Goal: Transaction & Acquisition: Subscribe to service/newsletter

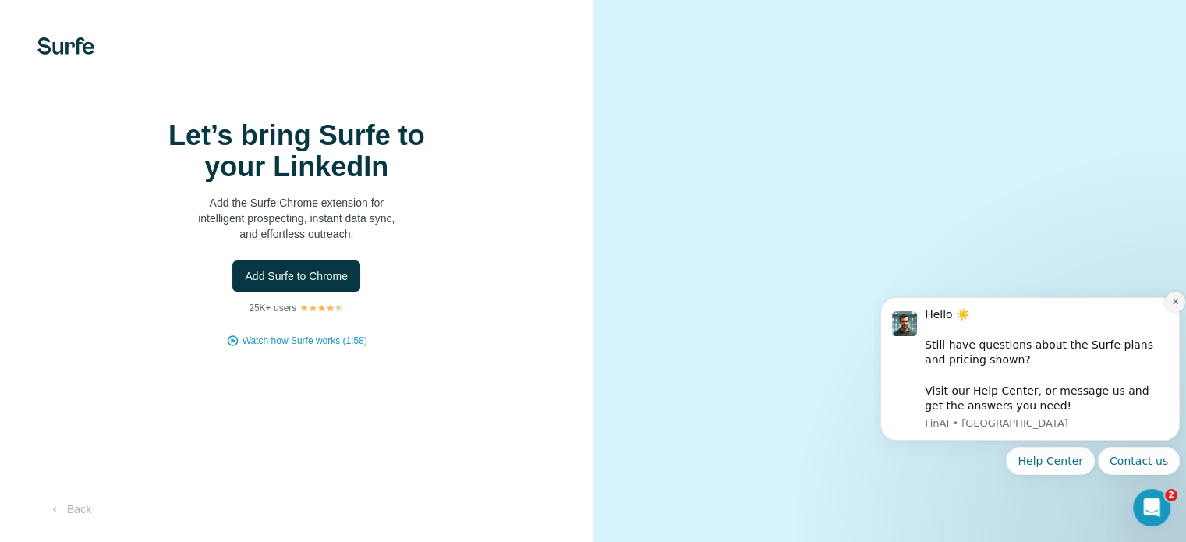
click at [1175, 303] on icon "Dismiss notification" at bounding box center [1175, 301] width 9 height 9
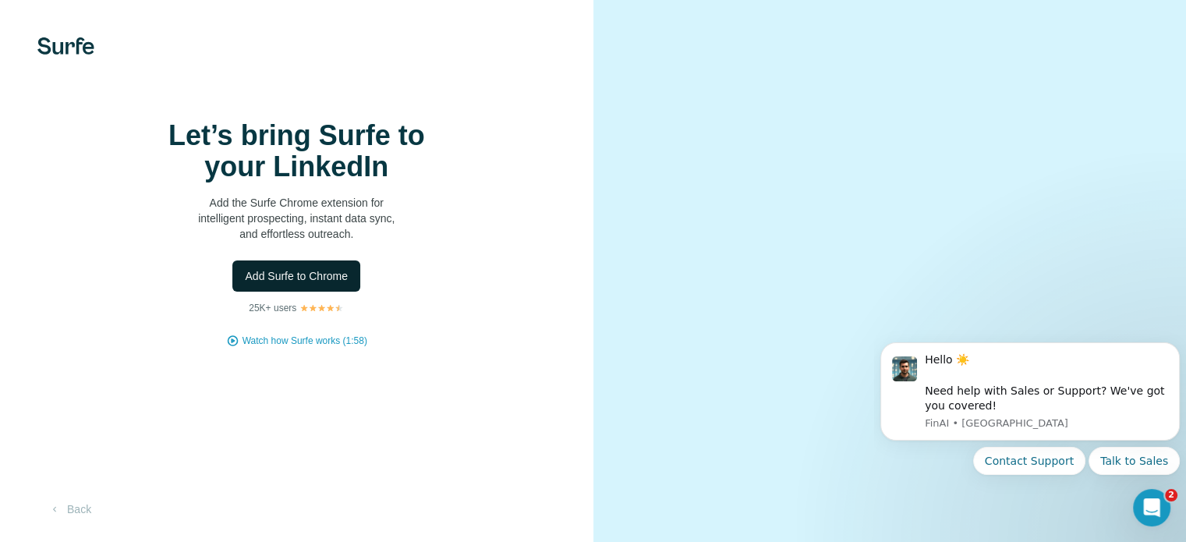
click at [285, 284] on span "Add Surfe to Chrome" at bounding box center [296, 276] width 103 height 16
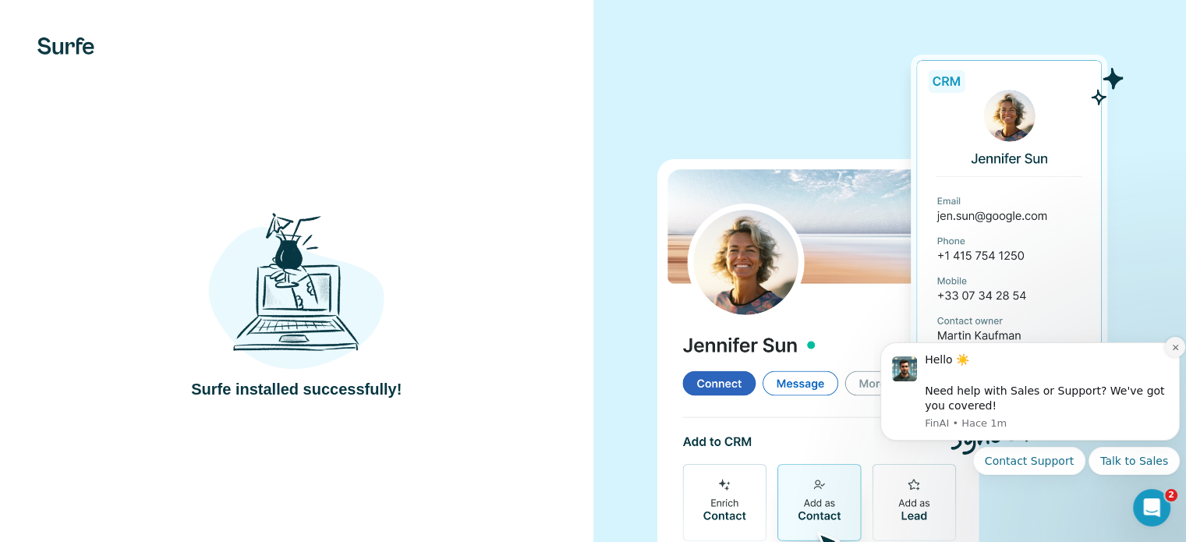
click at [1172, 348] on icon "Dismiss notification" at bounding box center [1175, 347] width 9 height 9
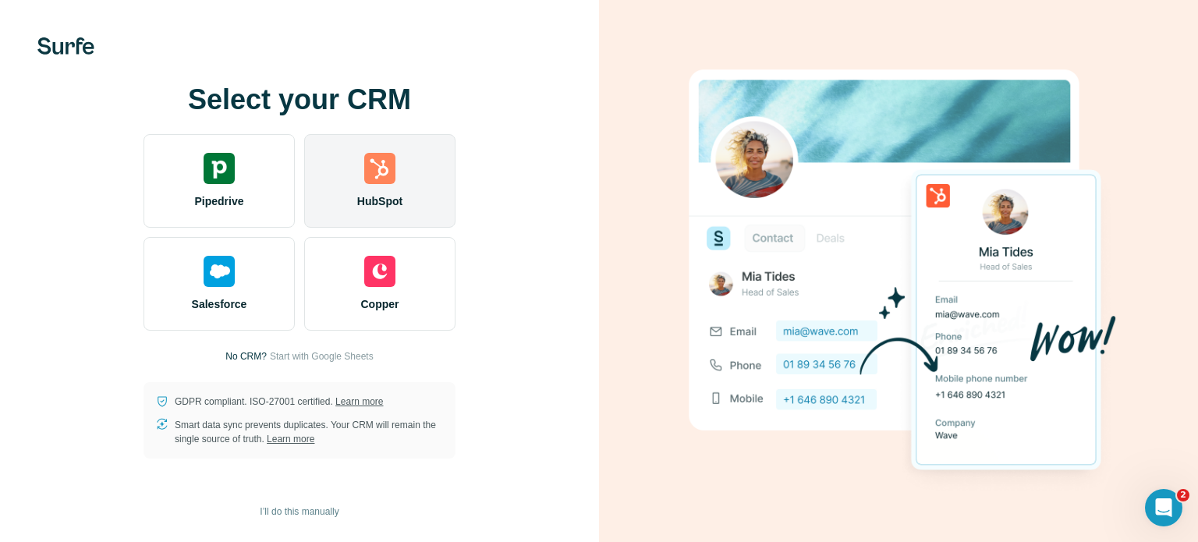
click at [392, 168] on img at bounding box center [379, 168] width 31 height 31
click at [377, 185] on div "HubSpot" at bounding box center [379, 181] width 151 height 94
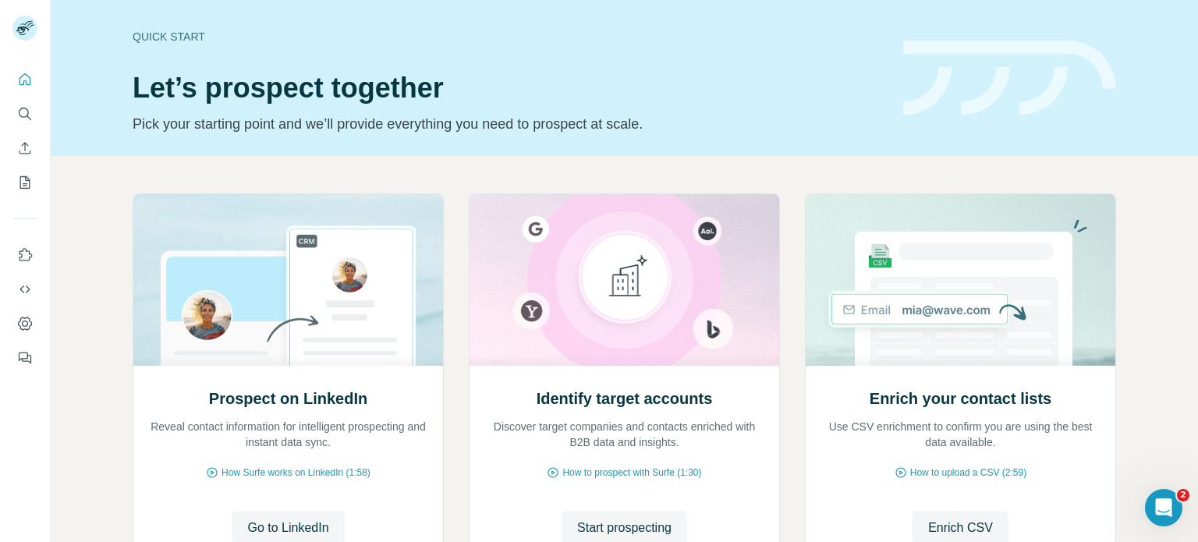
scroll to position [78, 0]
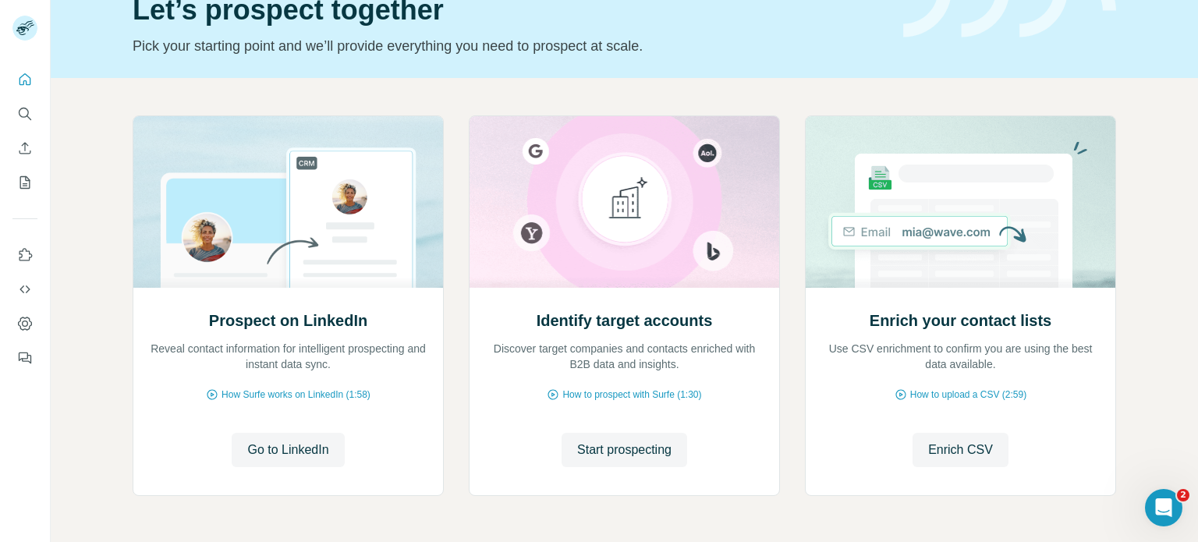
click at [1150, 143] on div "Prospect on LinkedIn Reveal contact information for intelligent prospecting and…" at bounding box center [624, 337] width 1147 height 518
